Goal: Task Accomplishment & Management: Manage account settings

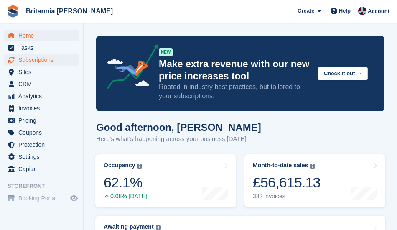
click at [34, 63] on span "Subscriptions" at bounding box center [43, 60] width 50 height 12
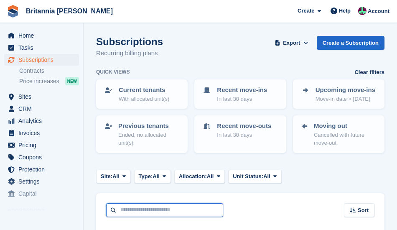
click at [127, 212] on input "text" at bounding box center [164, 210] width 117 height 14
type input "********"
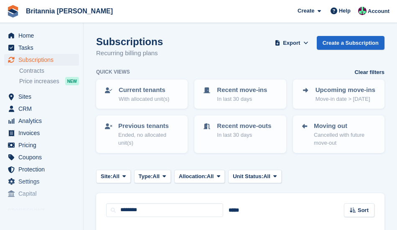
scroll to position [78, 0]
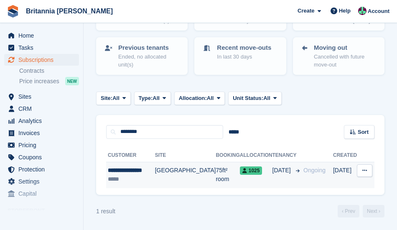
click at [215, 175] on td "75ft² room" at bounding box center [227, 175] width 24 height 26
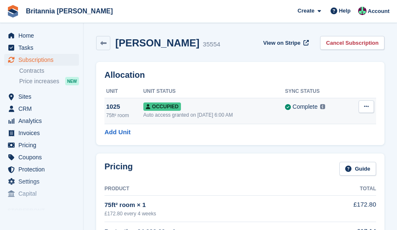
click at [367, 107] on icon at bounding box center [366, 106] width 5 height 5
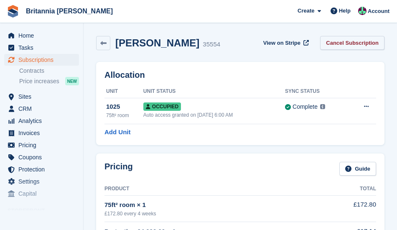
click at [362, 46] on link "Cancel Subscription" at bounding box center [352, 43] width 64 height 14
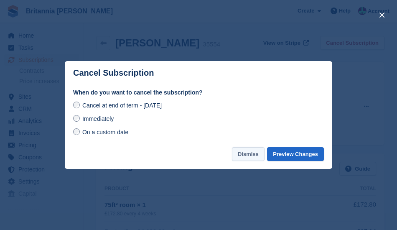
click at [253, 154] on button "Dismiss" at bounding box center [248, 154] width 33 height 14
